Goal: Task Accomplishment & Management: Complete application form

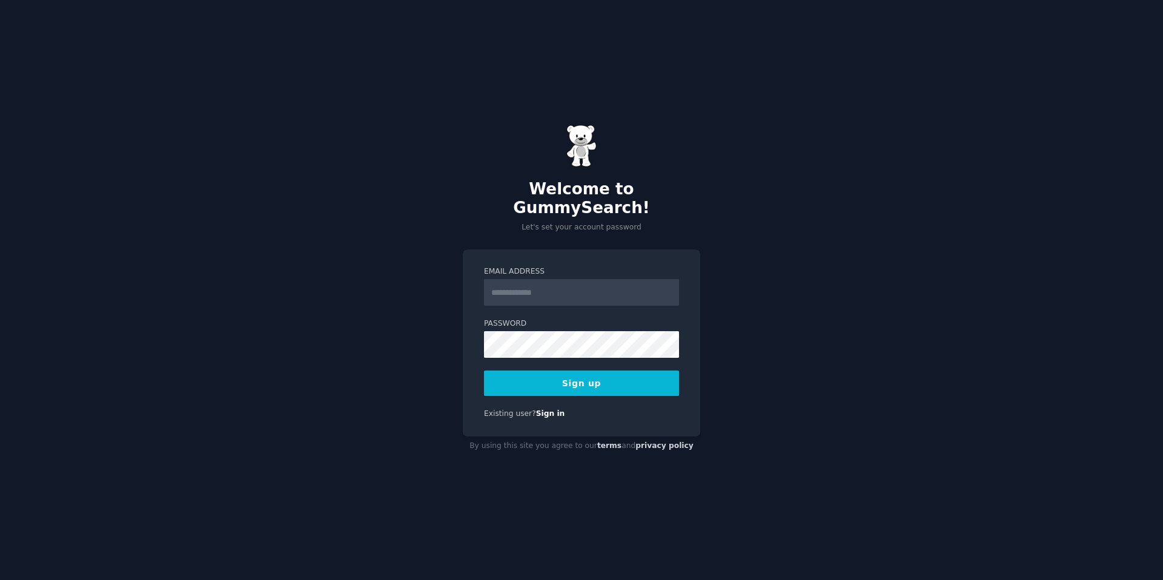
click at [565, 283] on input "Email Address" at bounding box center [581, 292] width 195 height 27
type input "**********"
click at [634, 371] on button "Sign up" at bounding box center [581, 383] width 195 height 25
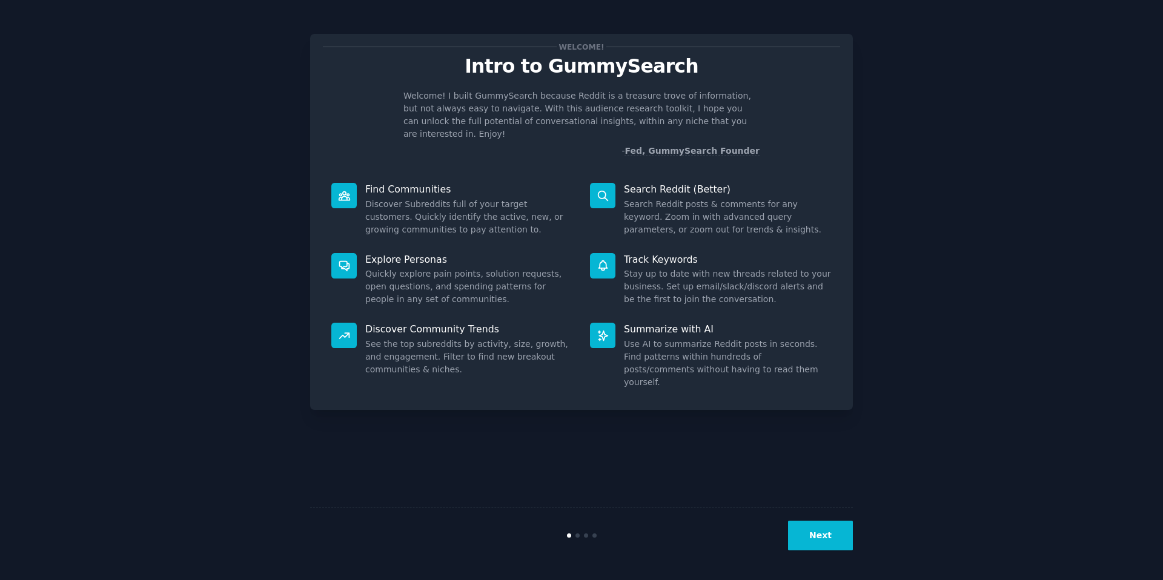
click at [839, 535] on button "Next" at bounding box center [820, 536] width 65 height 30
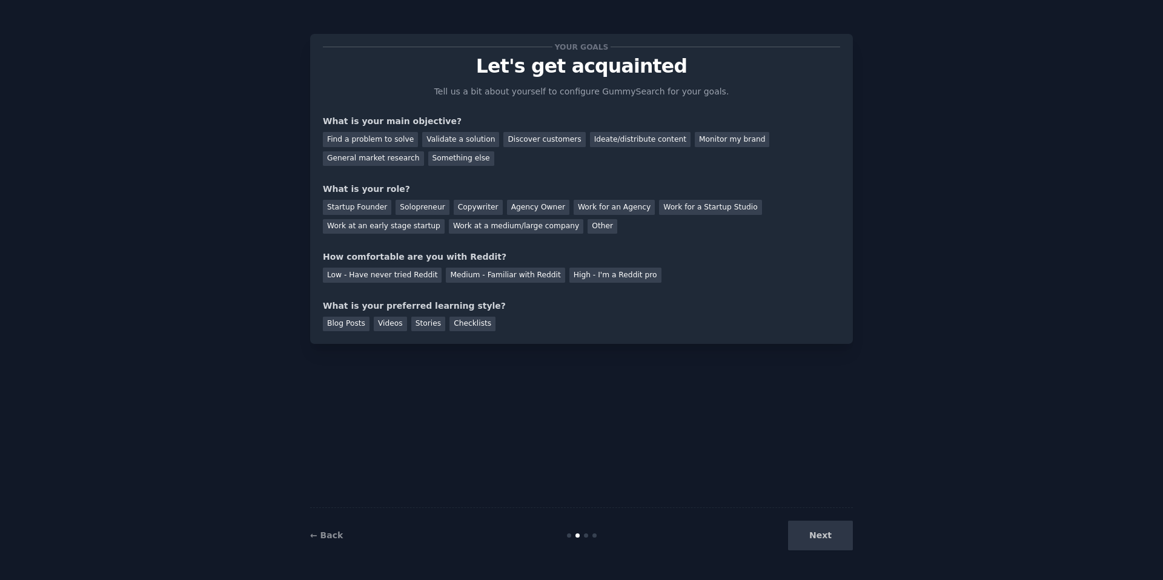
click at [834, 535] on div "Next" at bounding box center [762, 536] width 181 height 30
click at [383, 136] on div "Find a problem to solve" at bounding box center [370, 139] width 95 height 15
click at [432, 208] on div "Solopreneur" at bounding box center [422, 207] width 53 height 15
click at [402, 275] on div "Low - Have never tried Reddit" at bounding box center [382, 275] width 119 height 15
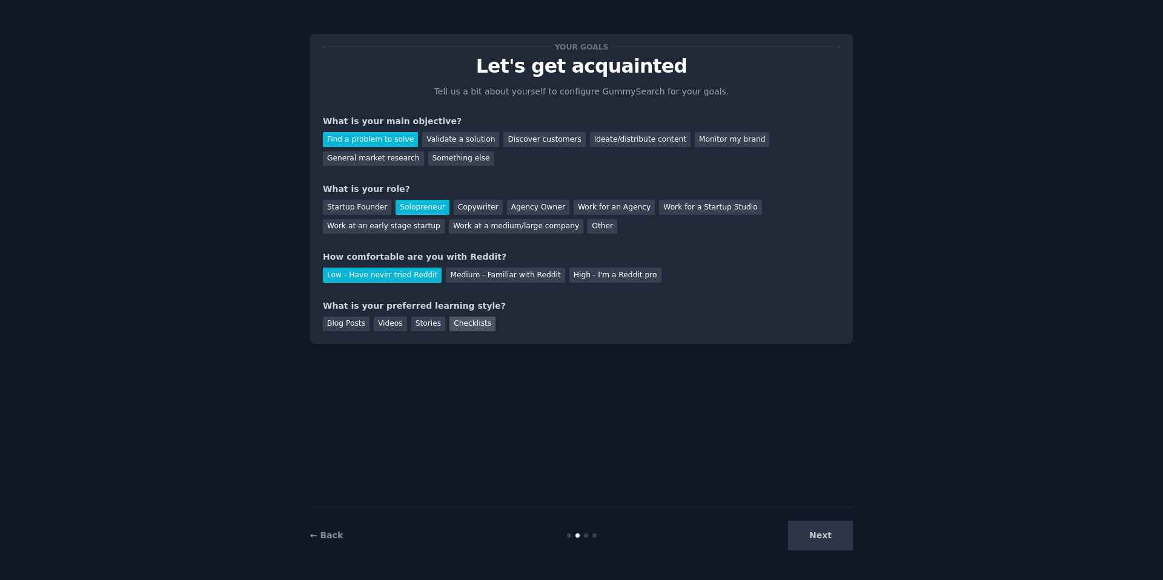
click at [465, 324] on div "Checklists" at bounding box center [472, 324] width 46 height 15
click at [829, 519] on div "← Back Next" at bounding box center [581, 536] width 543 height 56
click at [829, 528] on button "Next" at bounding box center [820, 536] width 65 height 30
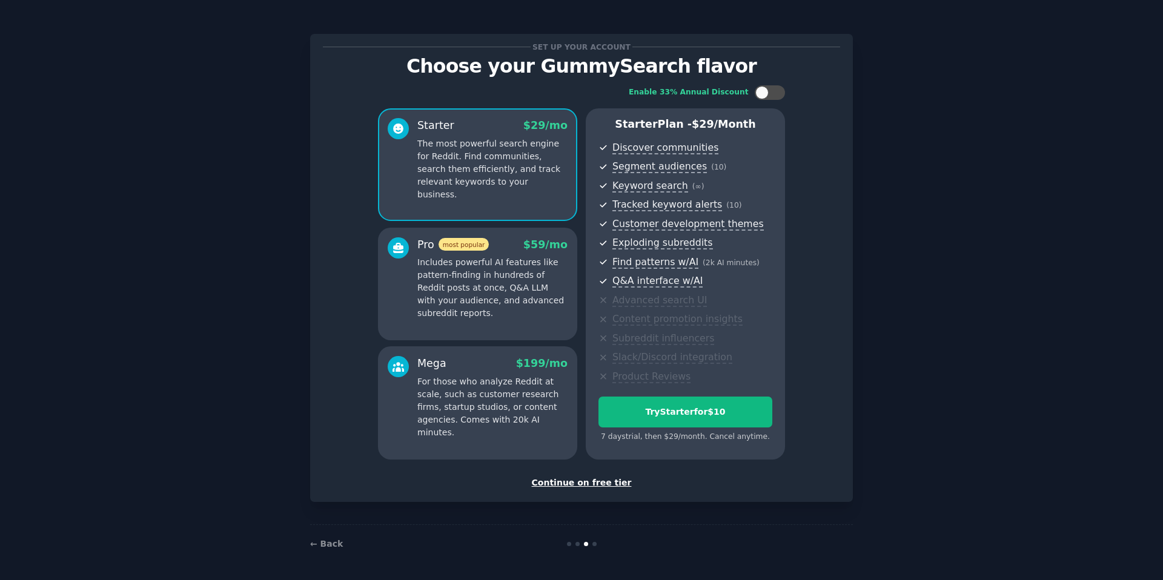
click at [598, 485] on div "Continue on free tier" at bounding box center [581, 483] width 517 height 13
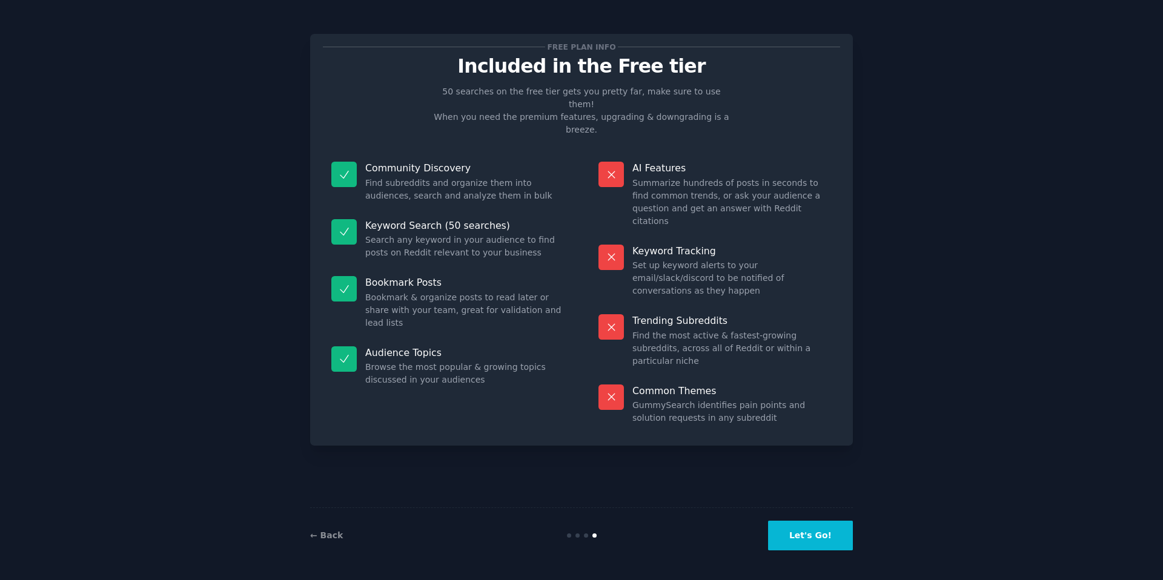
click at [815, 532] on button "Let's Go!" at bounding box center [810, 536] width 85 height 30
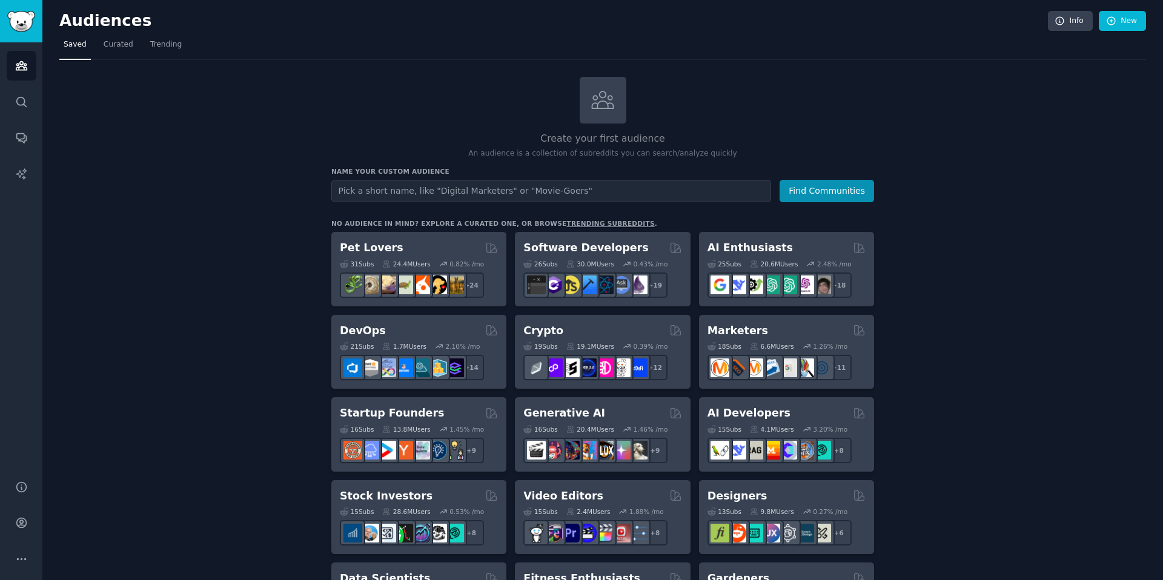
click at [159, 52] on link "Trending" at bounding box center [166, 47] width 40 height 25
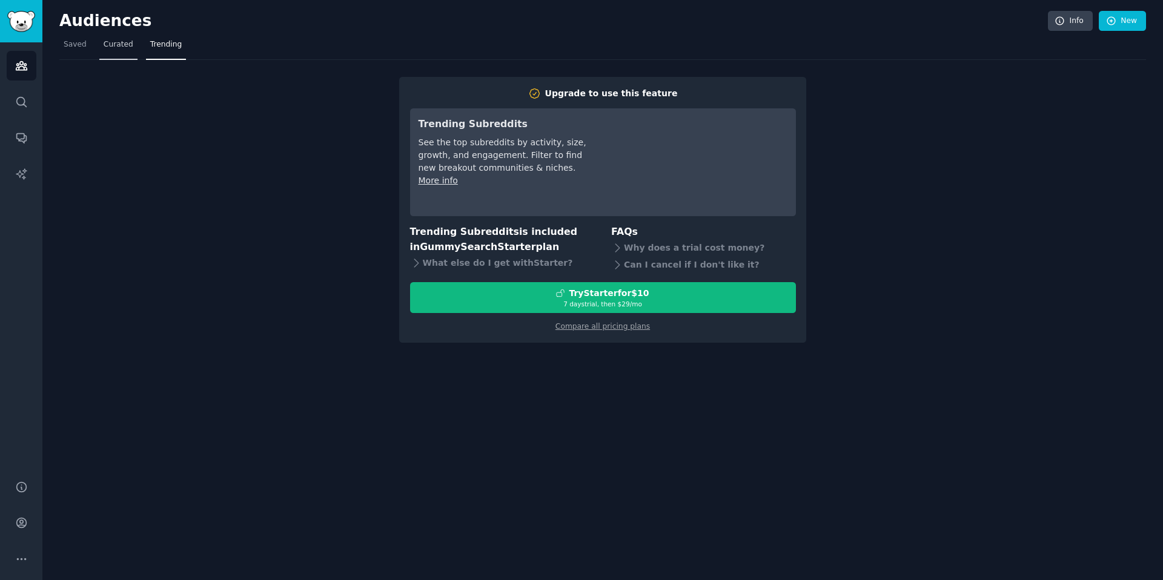
click at [130, 52] on link "Curated" at bounding box center [118, 47] width 38 height 25
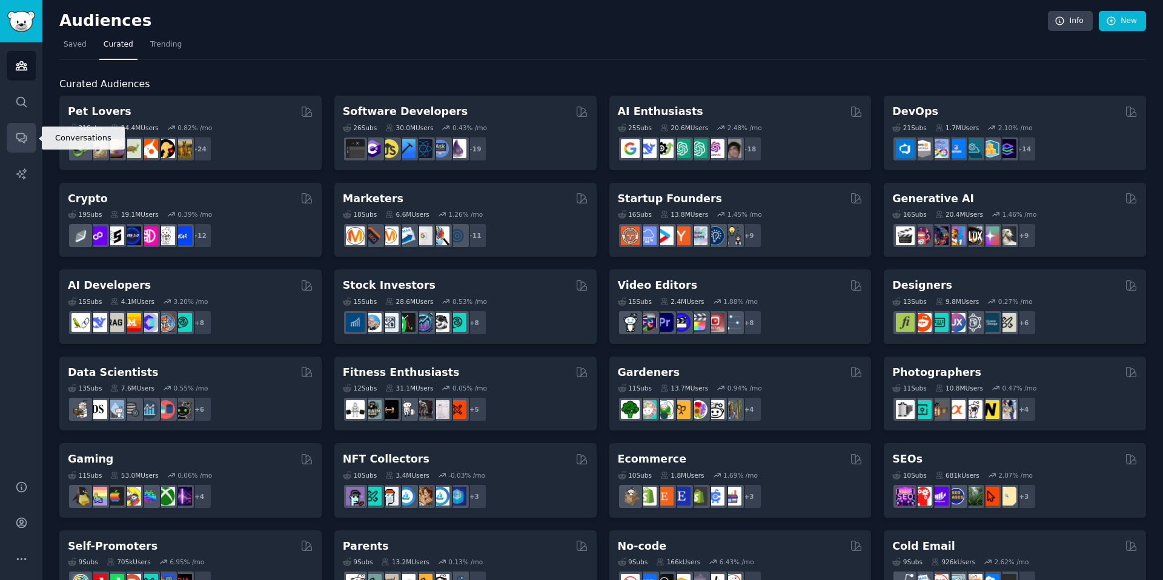
click at [25, 139] on icon "Sidebar" at bounding box center [21, 139] width 10 height 10
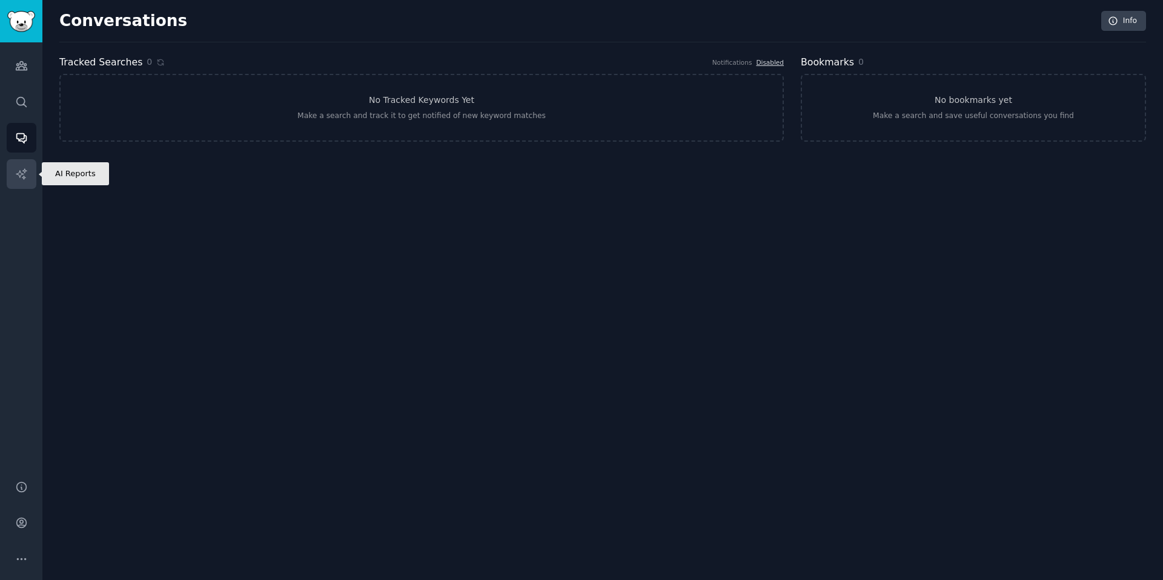
click at [29, 176] on link "AI Reports" at bounding box center [22, 174] width 30 height 30
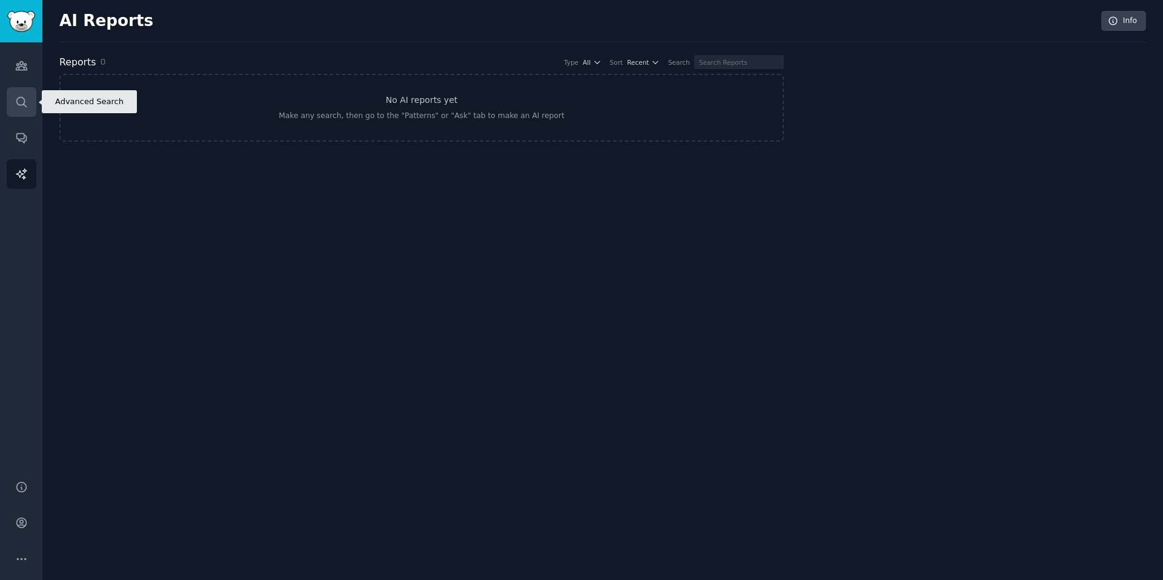
click at [31, 111] on link "Search" at bounding box center [22, 102] width 30 height 30
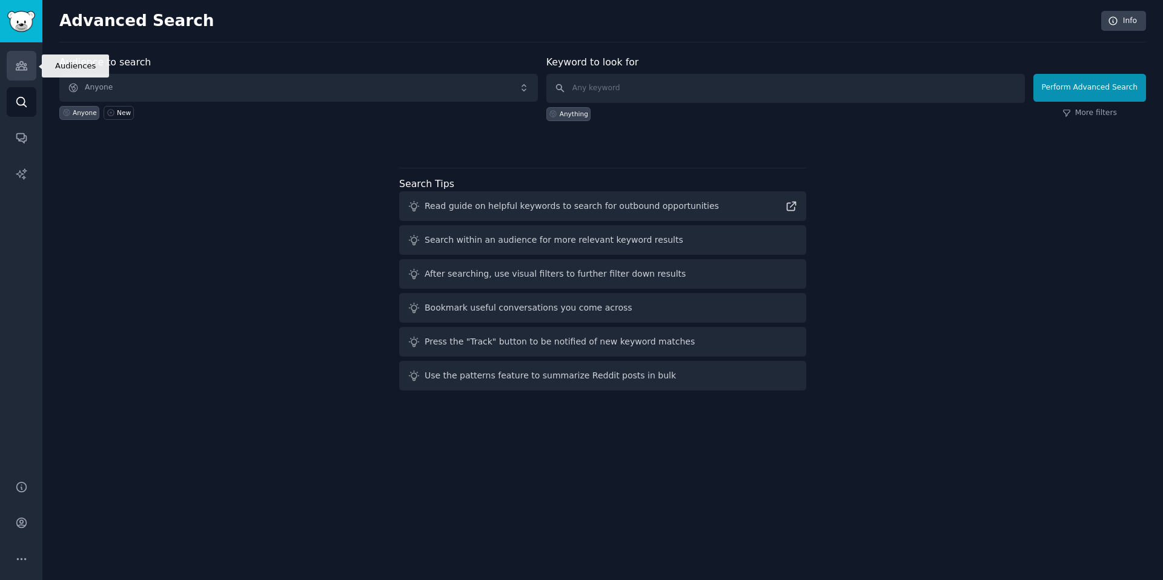
click at [26, 70] on icon "Sidebar" at bounding box center [21, 66] width 11 height 8
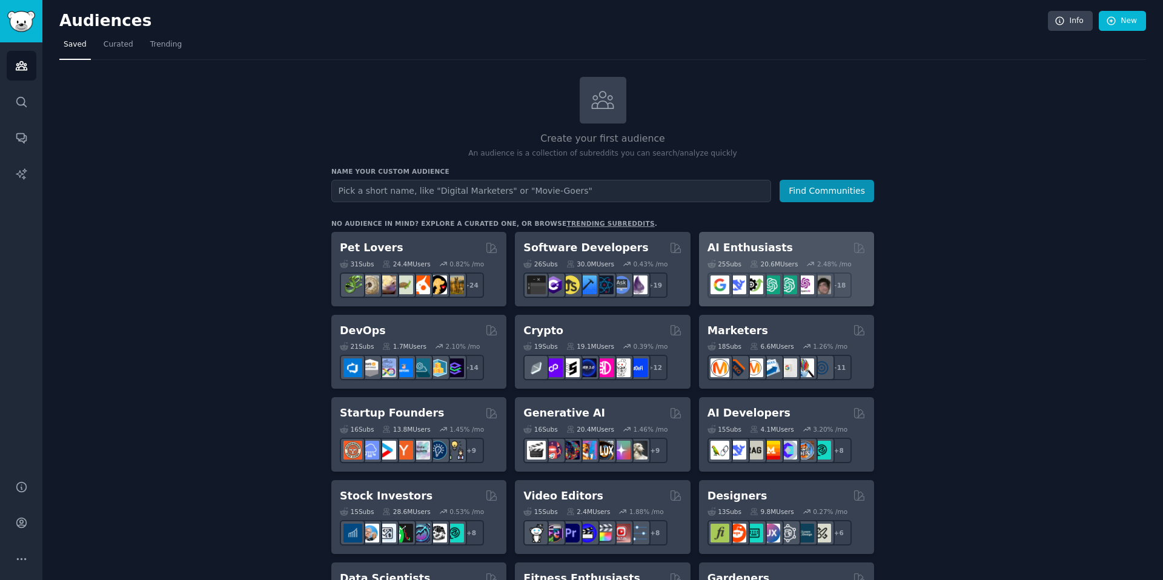
click at [777, 245] on div "AI Enthusiasts" at bounding box center [787, 247] width 158 height 15
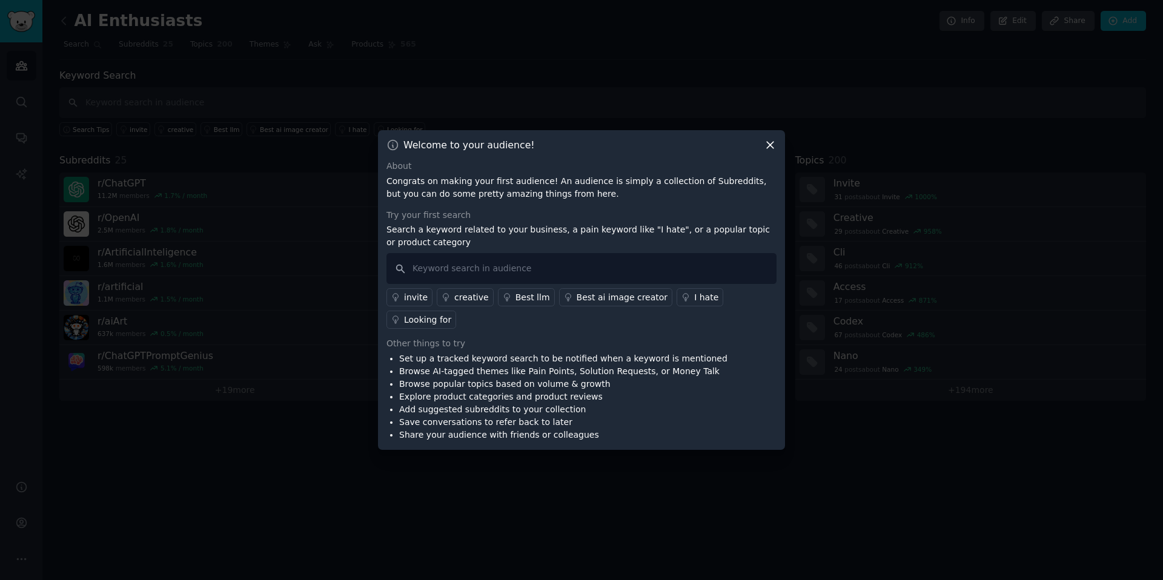
click at [767, 142] on icon at bounding box center [770, 145] width 7 height 7
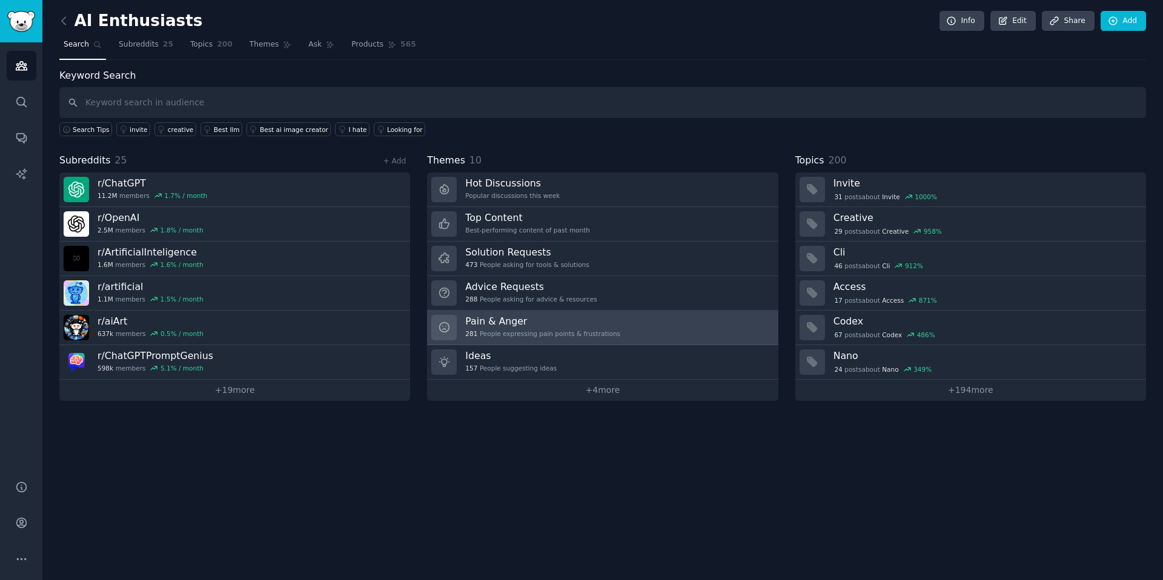
click at [595, 323] on h3 "Pain & Anger" at bounding box center [542, 321] width 155 height 13
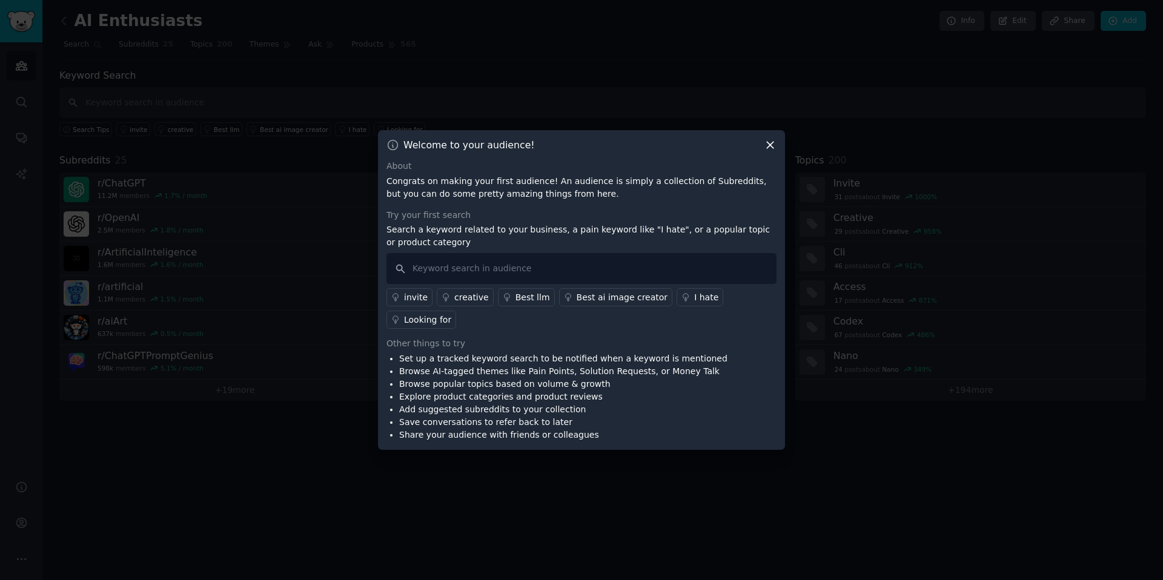
click at [767, 147] on icon at bounding box center [770, 145] width 7 height 7
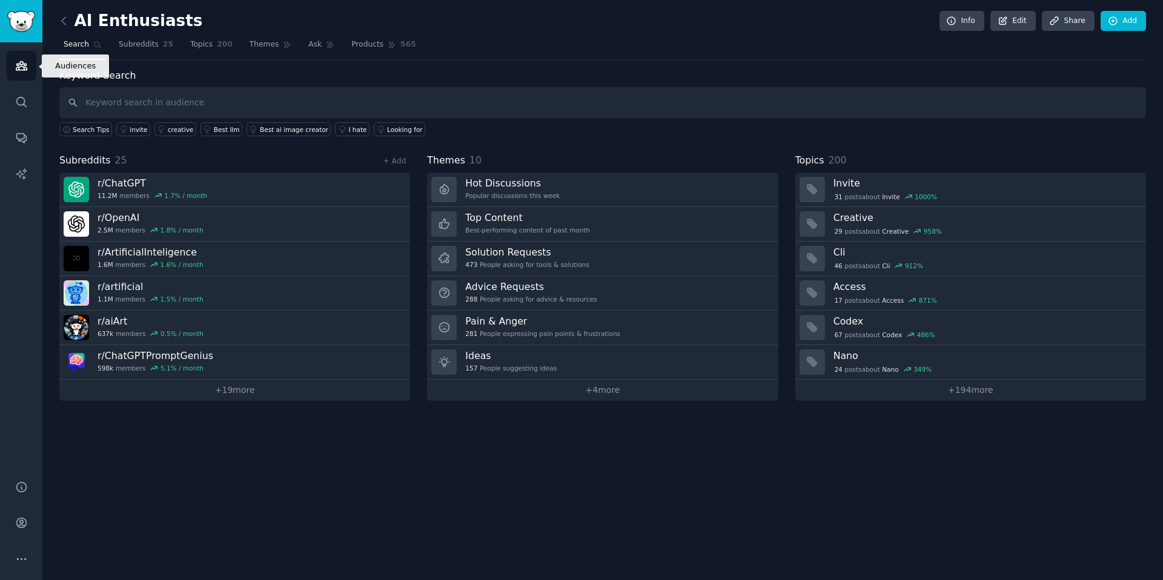
click at [14, 72] on link "Audiences" at bounding box center [22, 66] width 30 height 30
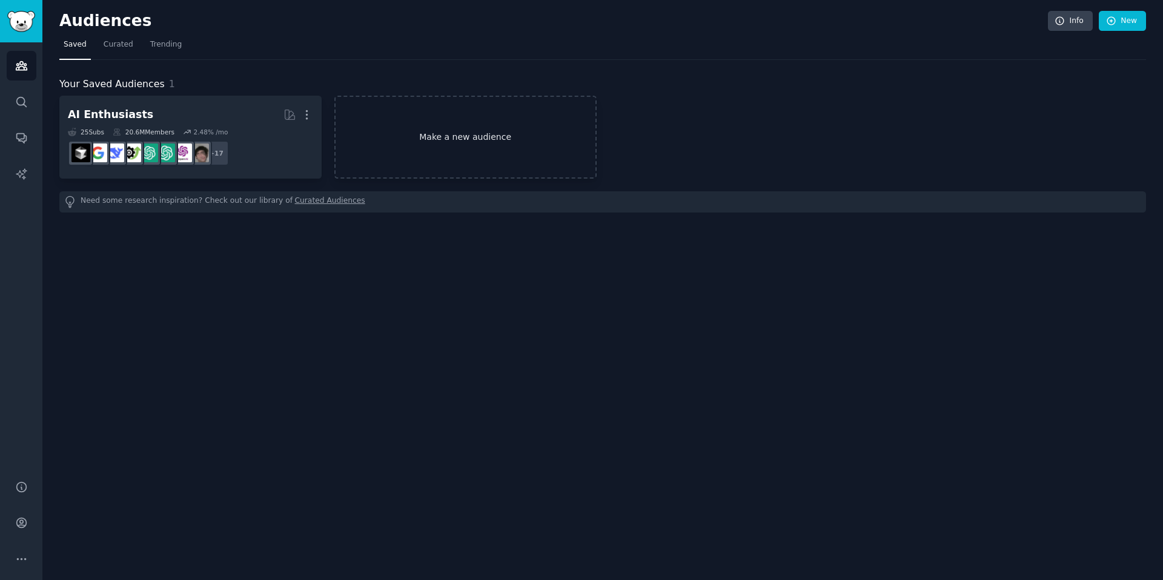
click at [465, 139] on link "Make a new audience" at bounding box center [465, 137] width 262 height 83
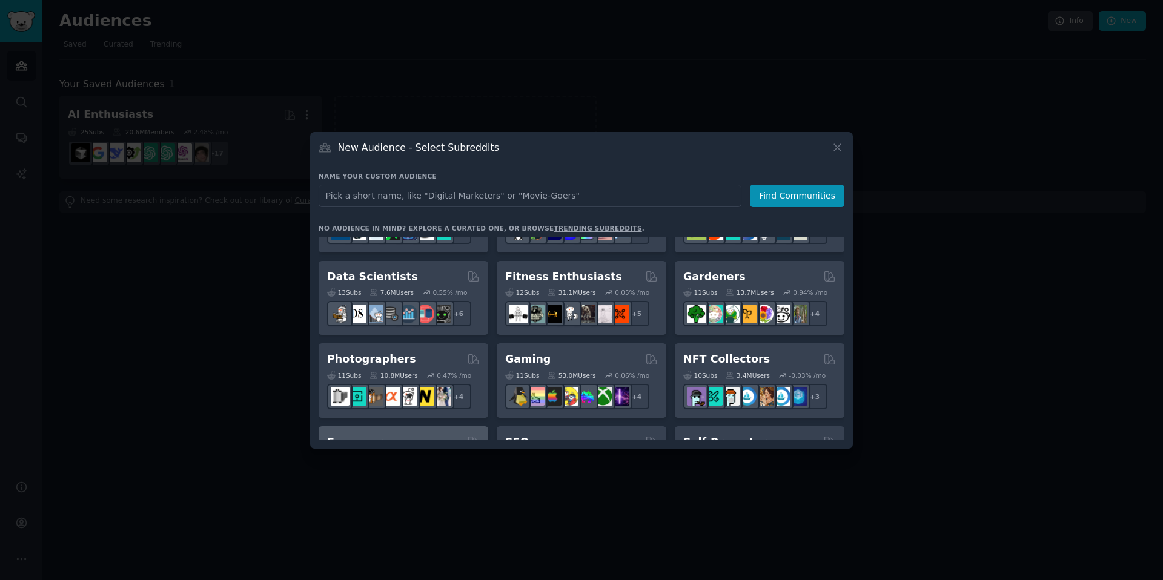
scroll to position [379, 0]
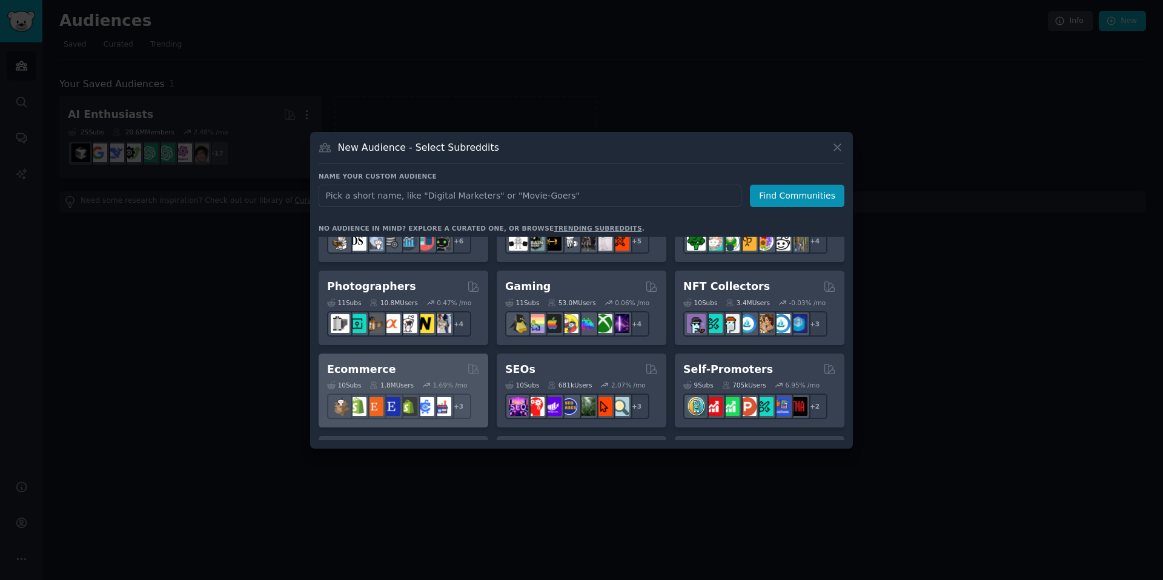
click at [426, 374] on div "Ecommerce" at bounding box center [403, 369] width 153 height 15
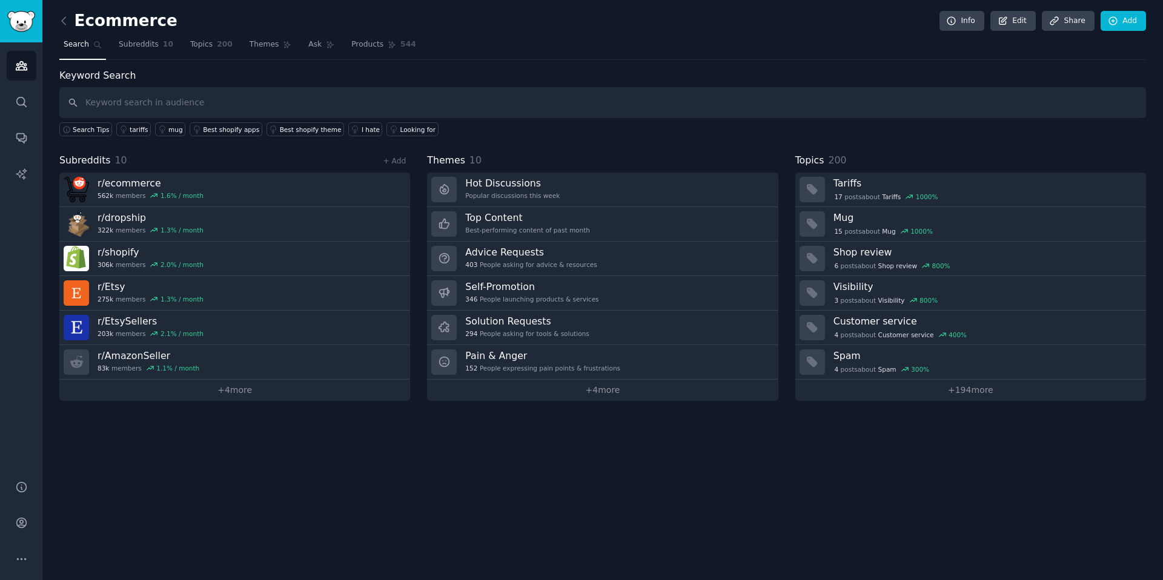
click at [79, 24] on h2 "Ecommerce" at bounding box center [118, 21] width 118 height 19
click at [65, 25] on icon at bounding box center [64, 21] width 13 height 13
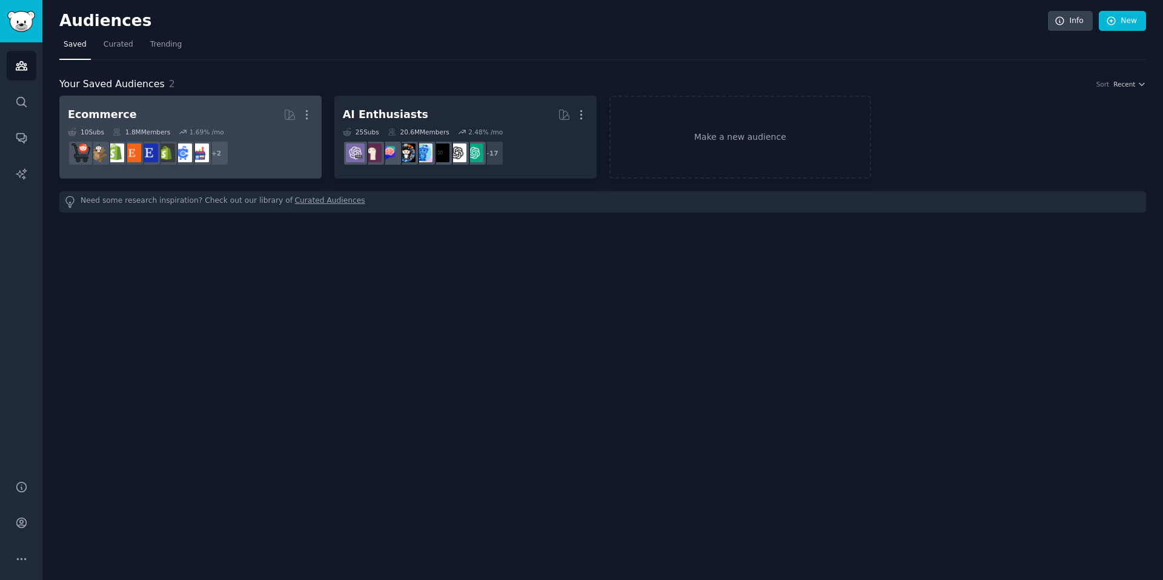
click at [152, 124] on h2 "Ecommerce More" at bounding box center [190, 114] width 245 height 21
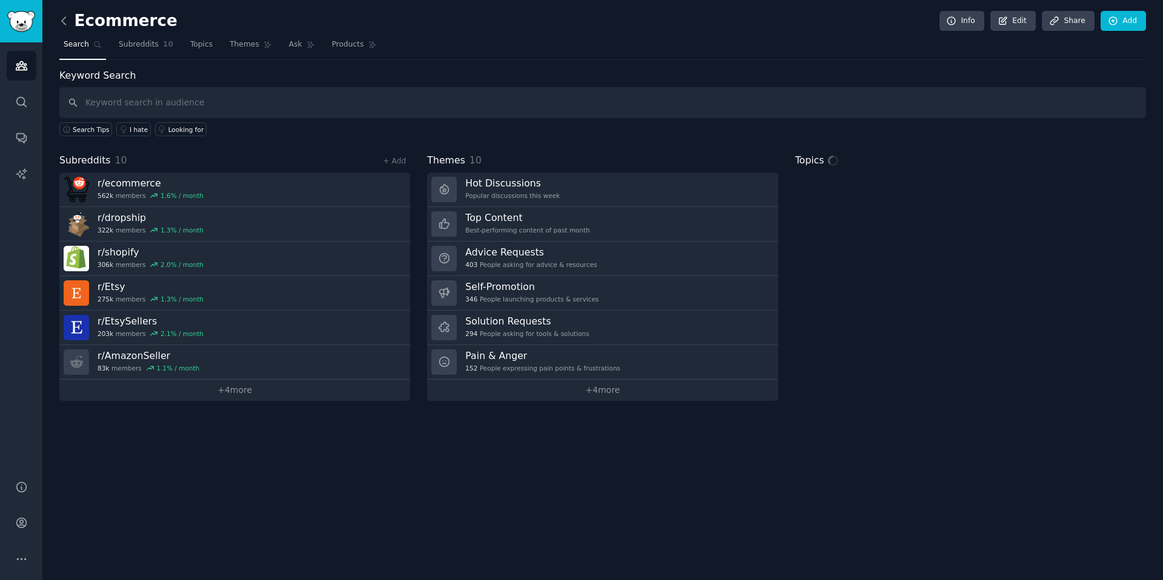
click at [62, 18] on icon at bounding box center [64, 21] width 13 height 13
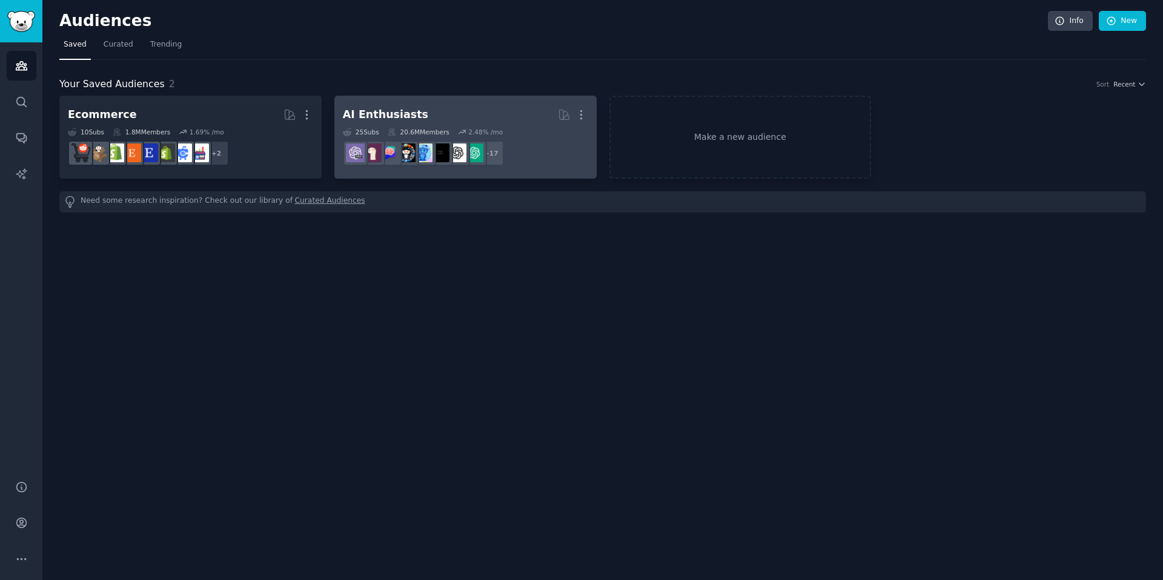
click at [406, 108] on div "AI Enthusiasts" at bounding box center [385, 114] width 85 height 15
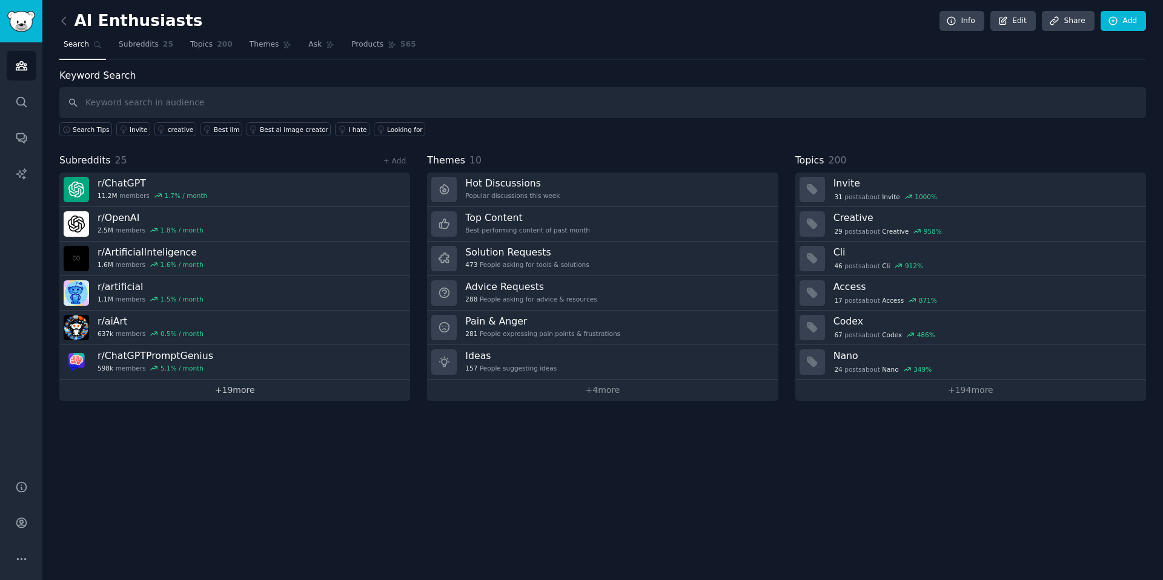
click at [251, 392] on link "+ 19 more" at bounding box center [234, 390] width 351 height 21
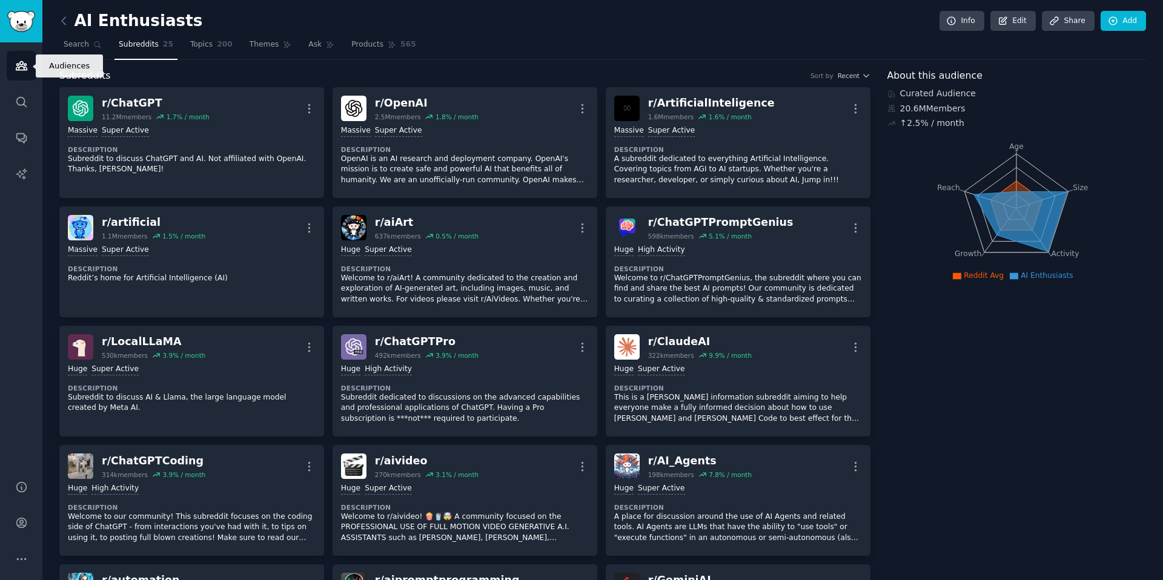
click at [27, 73] on link "Audiences" at bounding box center [22, 66] width 30 height 30
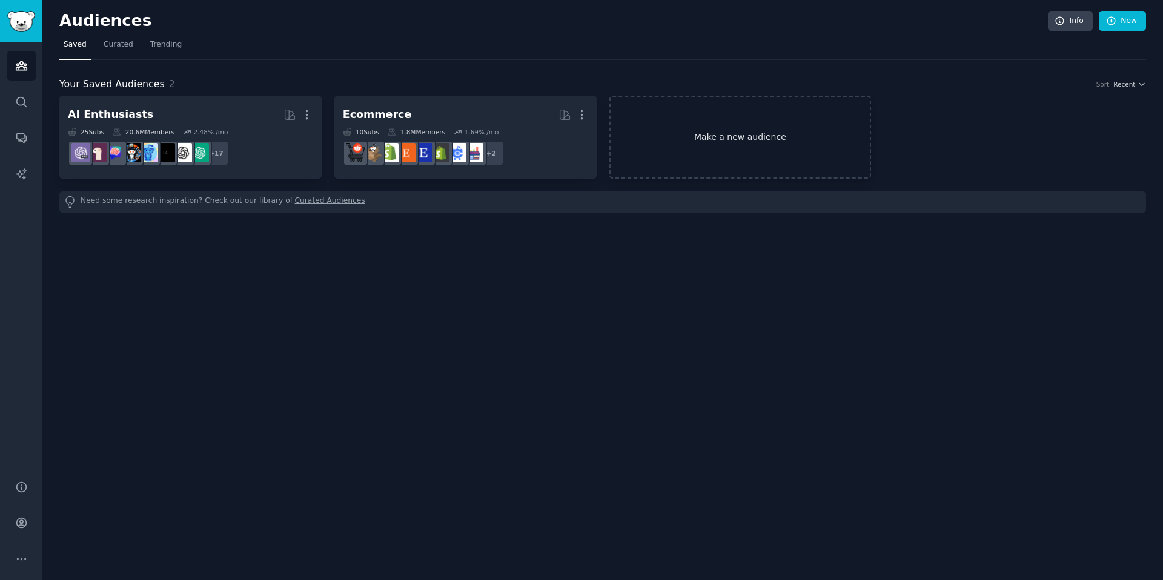
click at [712, 141] on link "Make a new audience" at bounding box center [740, 137] width 262 height 83
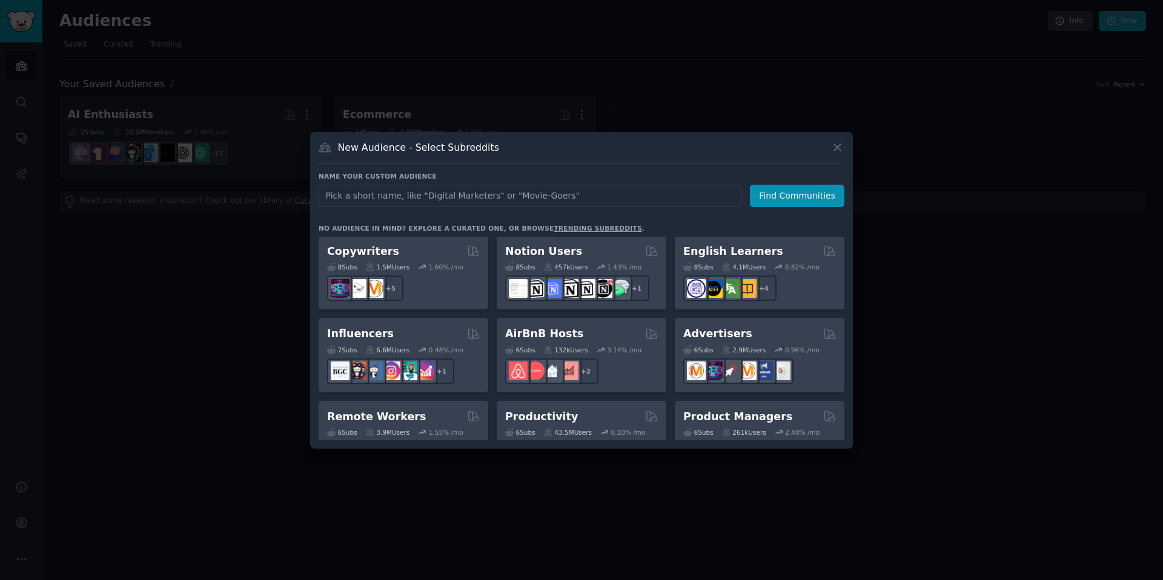
scroll to position [752, 0]
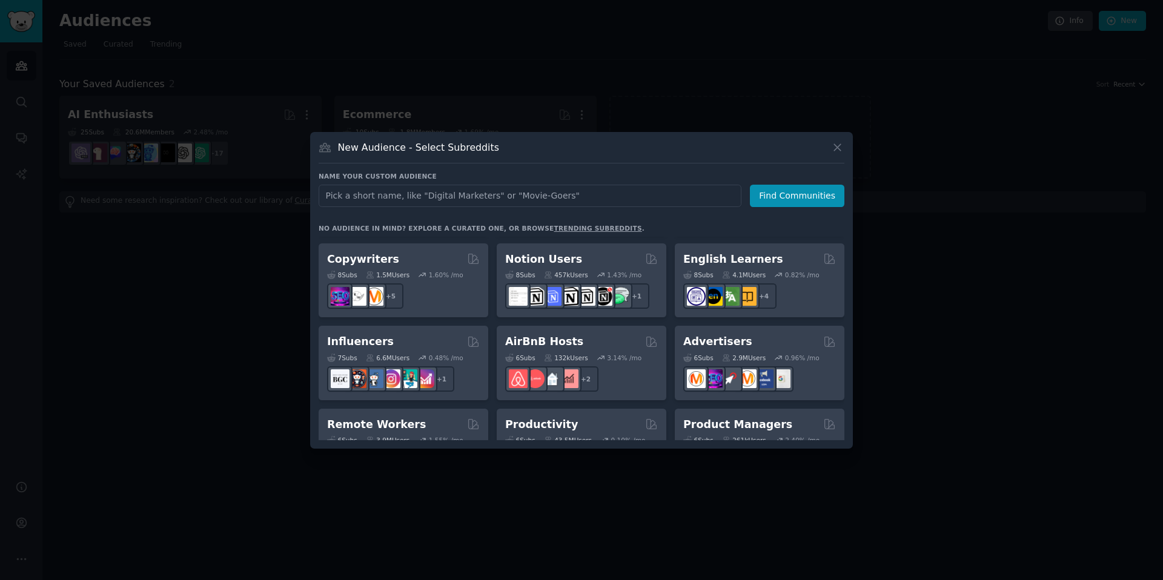
click at [915, 337] on div at bounding box center [581, 290] width 1163 height 580
